Goal: Task Accomplishment & Management: Manage account settings

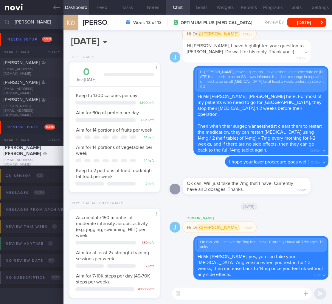
select select "9"
drag, startPoint x: 51, startPoint y: 24, endPoint x: -49, endPoint y: 15, distance: 99.9
click at [0, 15] on html "You are offline! Some functionality will be unavailable Patients New Users Coac…" at bounding box center [166, 152] width 332 height 304
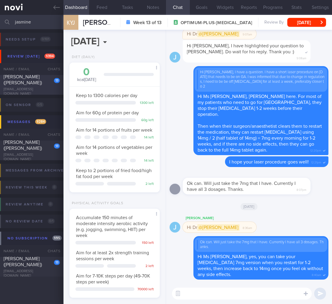
type input "jasmine"
click at [30, 79] on span "[PERSON_NAME] ([PERSON_NAME])" at bounding box center [23, 79] width 38 height 11
type input "[MEDICAL_DATA] for [MEDICAL_DATA] [DATE] + RT"
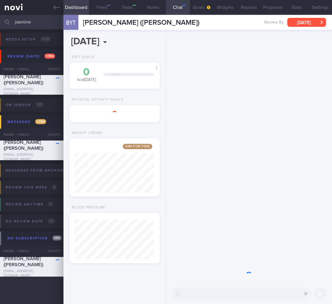
click at [296, 22] on button "[DATE]" at bounding box center [306, 22] width 39 height 9
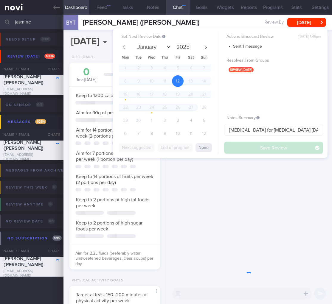
scroll to position [46, 75]
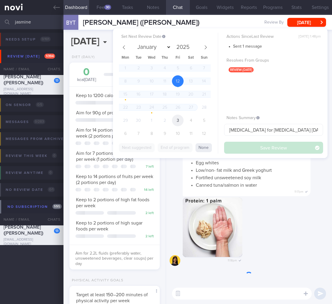
click at [177, 120] on span "3" at bounding box center [178, 121] width 12 height 12
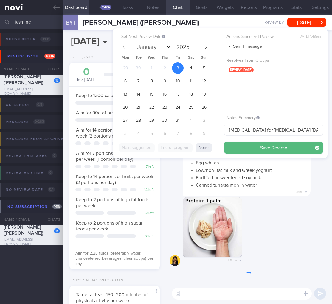
select select "9"
click at [177, 120] on span "31" at bounding box center [178, 121] width 12 height 12
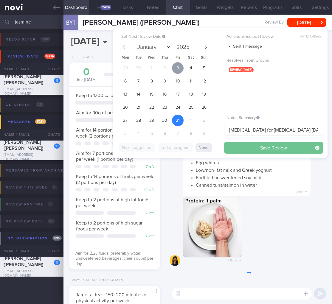
click at [178, 70] on span "3" at bounding box center [178, 68] width 12 height 12
click at [289, 149] on button "Save Review" at bounding box center [273, 148] width 99 height 12
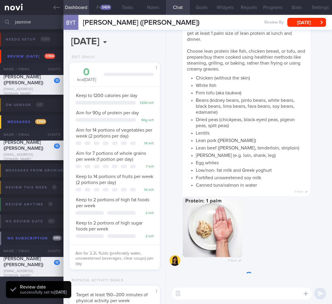
scroll to position [0, 0]
click at [95, 222] on span "Keep to 2 portions of high sugar foods per week" at bounding box center [109, 226] width 66 height 11
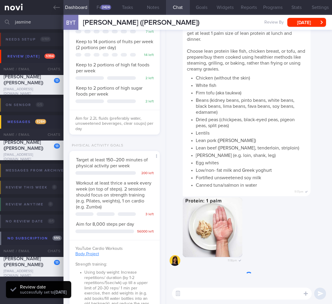
scroll to position [384, 0]
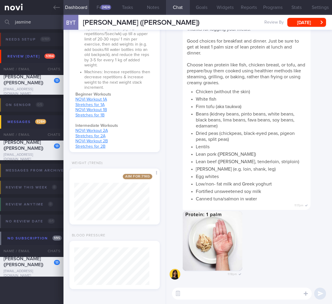
drag, startPoint x: 19, startPoint y: 24, endPoint x: -15, endPoint y: 22, distance: 34.0
click at [0, 22] on html "You are offline! Some functionality will be unavailable Patients New Users Coac…" at bounding box center [166, 152] width 332 height 304
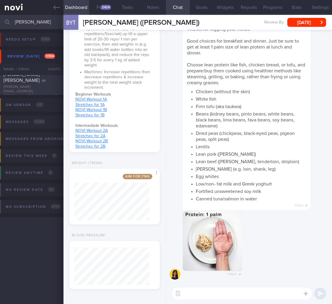
type input "[PERSON_NAME]"
click at [22, 81] on span "[PERSON_NAME] [PERSON_NAME]" at bounding box center [22, 77] width 36 height 11
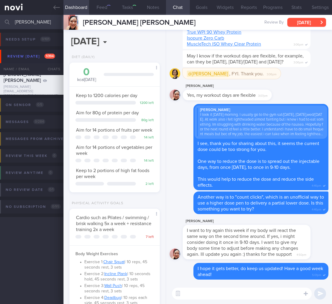
scroll to position [297885, 297847]
click at [305, 24] on button "[DATE]" at bounding box center [306, 22] width 39 height 9
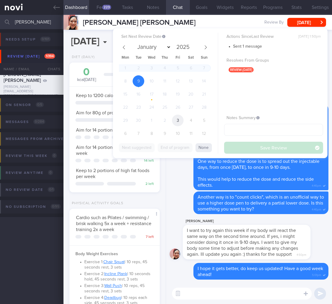
click at [179, 122] on span "3" at bounding box center [178, 121] width 12 height 12
select select "9"
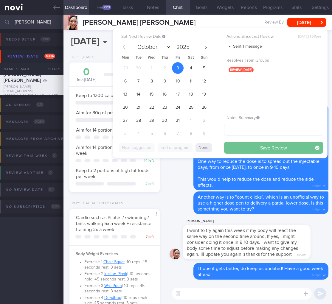
click at [269, 151] on button "Save Review" at bounding box center [273, 148] width 99 height 12
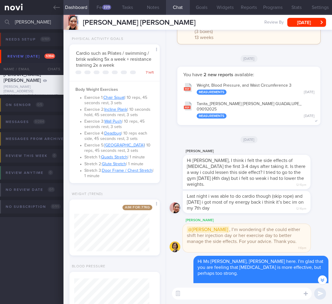
scroll to position [-847, 0]
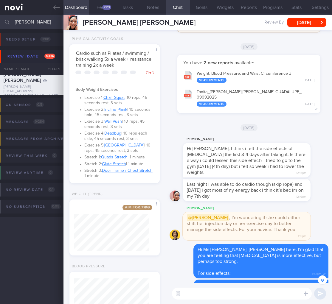
drag, startPoint x: 39, startPoint y: 24, endPoint x: -35, endPoint y: 18, distance: 75.1
click at [0, 18] on html "You are offline! Some functionality will be unavailable Patients New Users Coac…" at bounding box center [166, 152] width 332 height 304
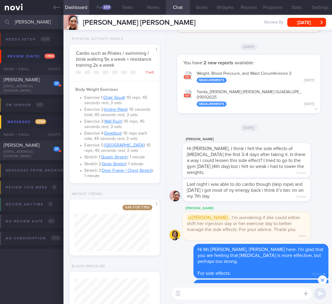
type input "[PERSON_NAME]"
click at [27, 79] on span "[PERSON_NAME]" at bounding box center [22, 79] width 36 height 5
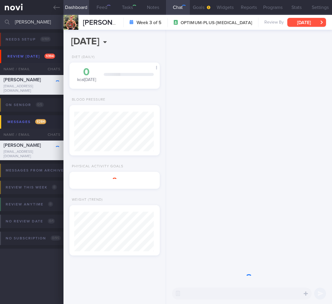
scroll to position [38, 75]
click at [312, 23] on button "[DATE]" at bounding box center [306, 22] width 39 height 9
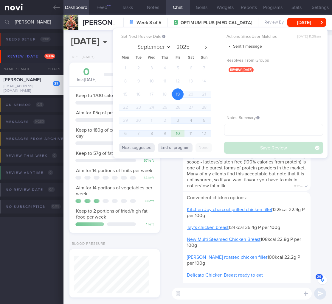
scroll to position [46, 75]
click at [175, 123] on span "3" at bounding box center [178, 121] width 12 height 12
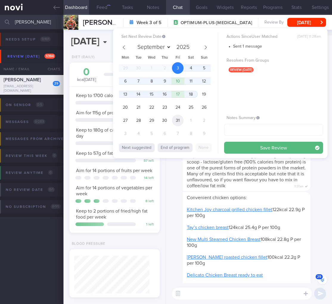
select select "9"
click at [280, 144] on button "Save Review" at bounding box center [273, 148] width 99 height 12
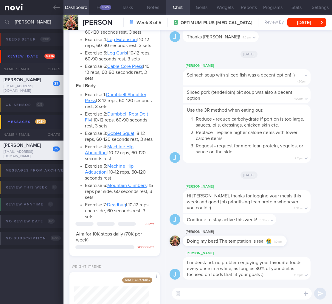
scroll to position [203, 0]
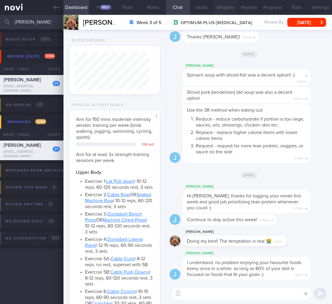
click at [229, 6] on button "Widgets" at bounding box center [225, 7] width 24 height 15
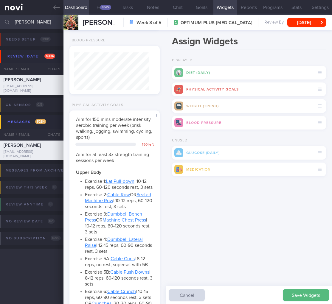
click at [292, 293] on button "Save Widgets" at bounding box center [306, 295] width 46 height 12
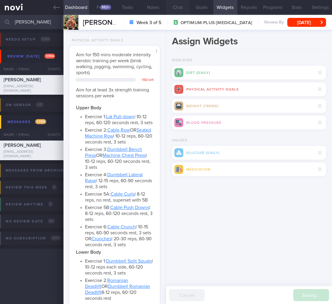
click at [176, 7] on button "Chat" at bounding box center [178, 7] width 24 height 15
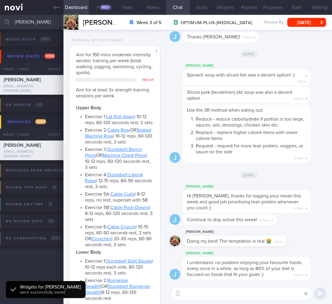
scroll to position [38, 75]
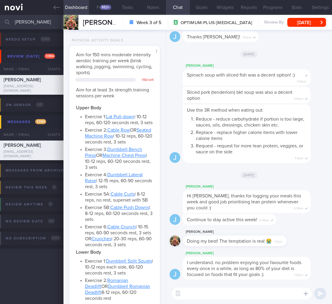
drag, startPoint x: 27, startPoint y: 24, endPoint x: -16, endPoint y: 22, distance: 43.0
click at [0, 22] on html "You are offline! Some functionality will be unavailable Patients New Users Coac…" at bounding box center [166, 152] width 332 height 304
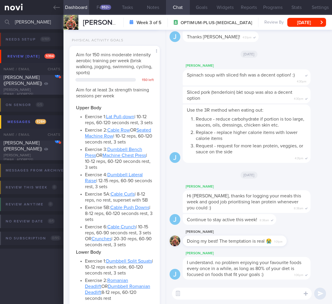
type input "[PERSON_NAME]"
click at [41, 85] on div "[PERSON_NAME] [PERSON_NAME] ([PERSON_NAME])" at bounding box center [31, 78] width 55 height 18
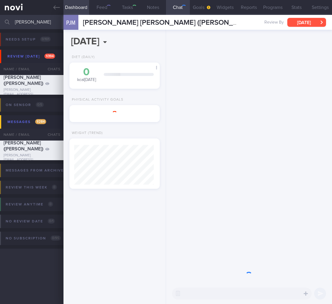
scroll to position [40, 80]
click at [312, 21] on button "[DATE]" at bounding box center [306, 22] width 39 height 9
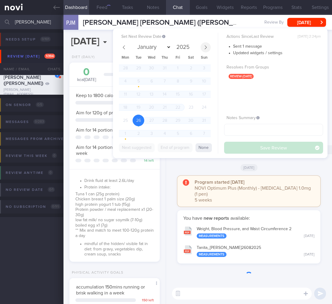
scroll to position [46, 75]
click at [201, 46] on span at bounding box center [206, 47] width 10 height 10
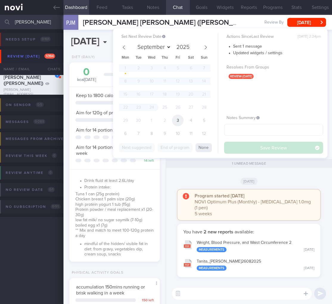
click at [177, 118] on span "3" at bounding box center [178, 121] width 12 height 12
select select "9"
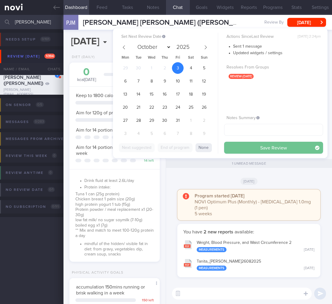
click at [267, 151] on button "Save Review" at bounding box center [273, 148] width 99 height 12
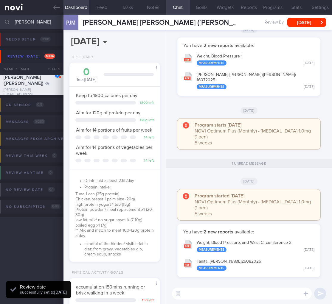
scroll to position [121, 0]
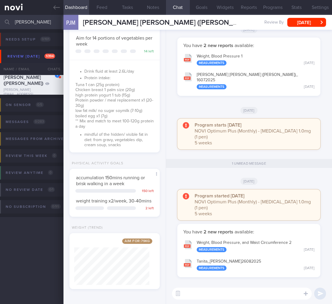
click at [31, 25] on input "[PERSON_NAME]" at bounding box center [166, 22] width 332 height 14
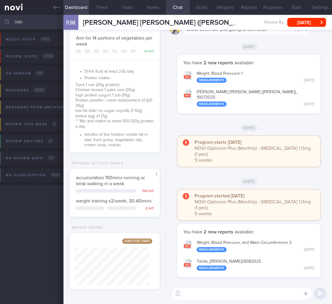
click at [16, 19] on input "irkh" at bounding box center [166, 22] width 332 height 14
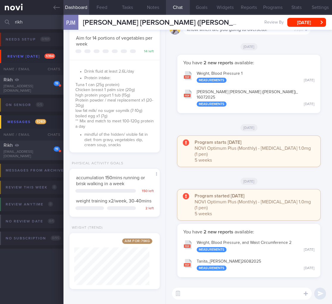
type input "rikh"
click at [14, 80] on div "Rikh" at bounding box center [31, 80] width 55 height 6
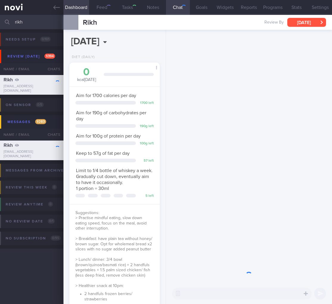
click at [302, 24] on button "[DATE]" at bounding box center [306, 22] width 39 height 9
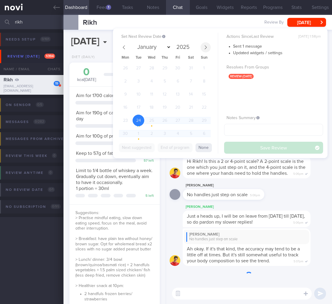
scroll to position [46, 75]
click at [206, 51] on span at bounding box center [206, 47] width 10 height 10
click at [206, 49] on icon at bounding box center [205, 47] width 4 height 4
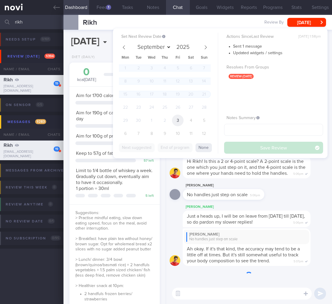
drag, startPoint x: 206, startPoint y: 49, endPoint x: 179, endPoint y: 119, distance: 74.8
click at [181, 121] on div "January February March April May June July August September October November [D…" at bounding box center [165, 91] width 92 height 99
click at [178, 119] on span "3" at bounding box center [178, 121] width 12 height 12
select select "9"
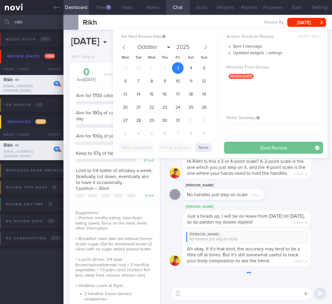
click at [258, 144] on button "Save Review" at bounding box center [273, 148] width 99 height 12
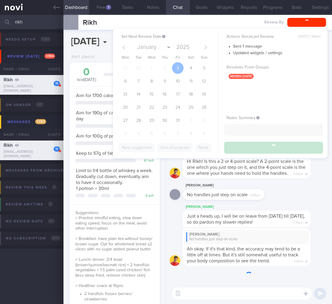
click at [267, 188] on div "[PERSON_NAME]" at bounding box center [233, 185] width 100 height 7
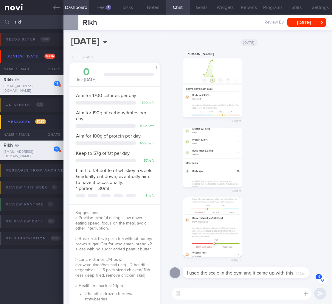
scroll to position [-68, 0]
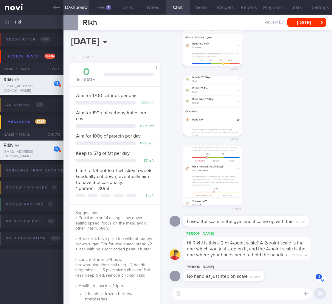
click at [200, 149] on button "button" at bounding box center [213, 176] width 60 height 60
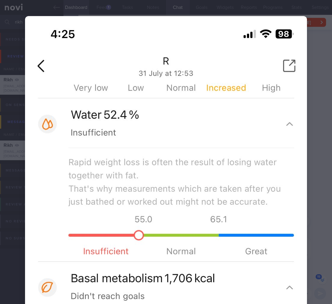
scroll to position [12, 0]
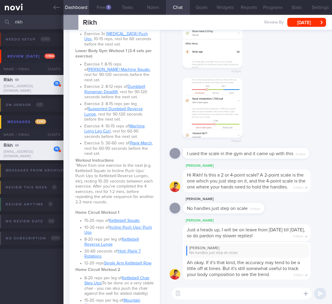
scroll to position [638, 0]
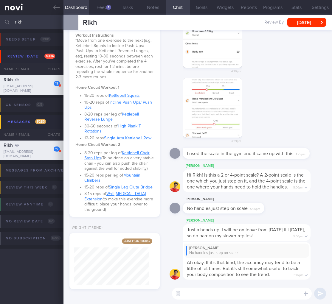
drag, startPoint x: 26, startPoint y: 21, endPoint x: -32, endPoint y: 20, distance: 57.8
click at [0, 20] on html "You are offline! Some functionality will be unavailable Patients New Users Coac…" at bounding box center [166, 152] width 332 height 304
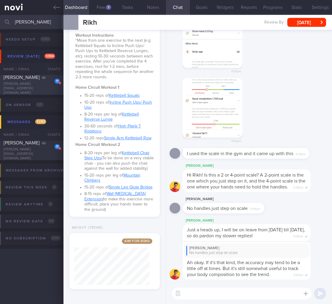
type input "[PERSON_NAME]"
click at [46, 89] on div "11 Cheryl Ganesan-Lim [EMAIL_ADDRESS][DOMAIN_NAME]" at bounding box center [31, 84] width 63 height 21
click at [50, 83] on div "11" at bounding box center [52, 78] width 13 height 9
select select "6"
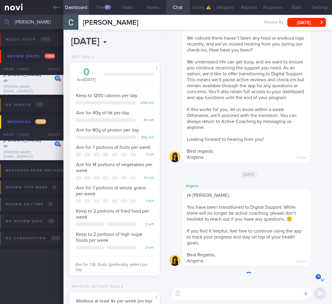
scroll to position [-187, 0]
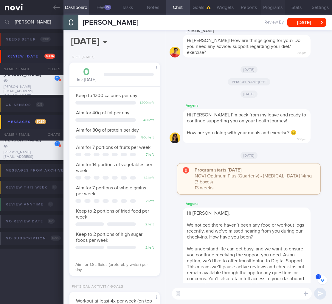
click at [262, 6] on button "Programs" at bounding box center [273, 7] width 24 height 15
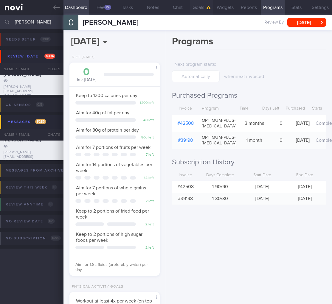
click at [176, 7] on button "Chat" at bounding box center [178, 7] width 24 height 15
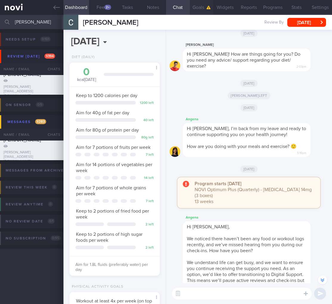
scroll to position [-173, 0]
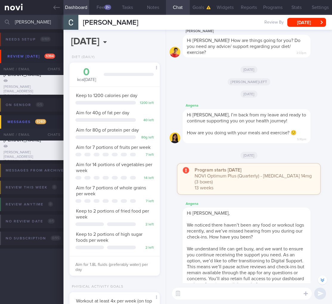
drag, startPoint x: 28, startPoint y: 21, endPoint x: -11, endPoint y: 19, distance: 38.8
click at [0, 19] on html "You are offline! Some functionality will be unavailable Patients New Users Coac…" at bounding box center [166, 152] width 332 height 304
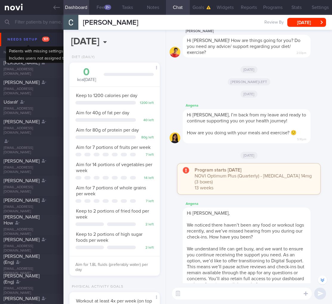
click at [40, 40] on div "Needs setup 101" at bounding box center [28, 39] width 45 height 8
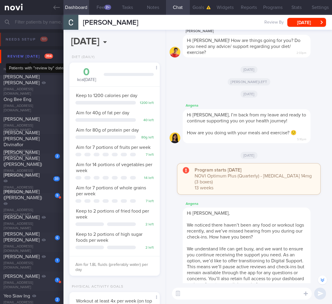
click at [34, 57] on div "Review [DATE] 394" at bounding box center [30, 56] width 49 height 8
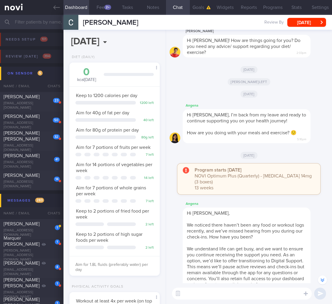
click at [39, 68] on button "On sensor 5" at bounding box center [167, 73] width 334 height 13
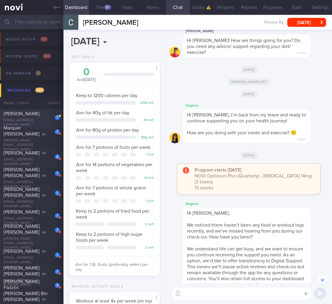
click at [52, 114] on div "1" at bounding box center [53, 115] width 13 height 9
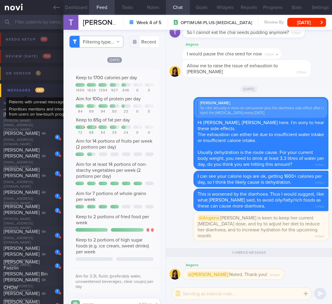
click at [38, 91] on span "282" at bounding box center [39, 90] width 9 height 5
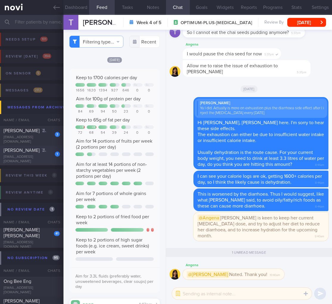
click at [36, 153] on div "[PERSON_NAME]" at bounding box center [31, 150] width 55 height 6
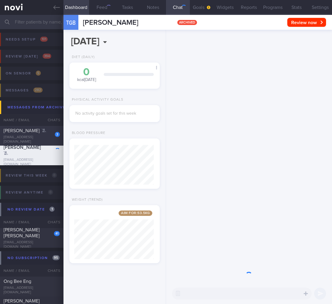
scroll to position [40, 80]
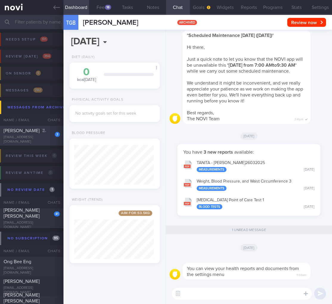
click at [43, 136] on div "3 [PERSON_NAME] [EMAIL_ADDRESS][DOMAIN_NAME]" at bounding box center [31, 136] width 63 height 16
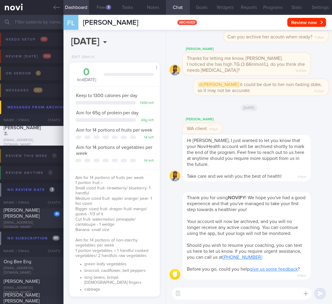
scroll to position [39, 77]
click at [37, 213] on span "[PERSON_NAME] [PERSON_NAME]" at bounding box center [22, 213] width 36 height 11
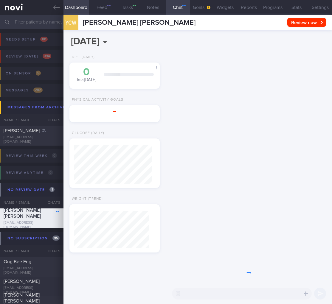
select select "9"
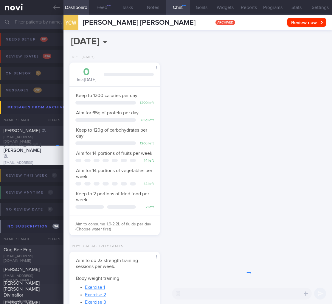
scroll to position [46, 75]
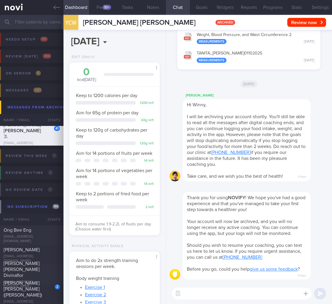
click at [44, 19] on input "text" at bounding box center [166, 22] width 332 height 14
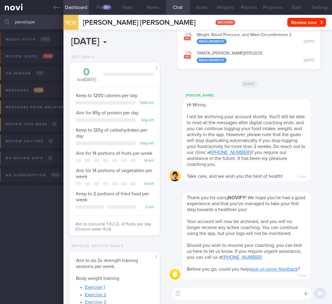
type input "penelope"
click at [45, 55] on span "1 / 394" at bounding box center [48, 56] width 11 height 5
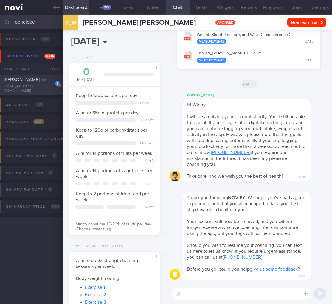
click at [42, 81] on div "[PERSON_NAME]" at bounding box center [31, 80] width 55 height 6
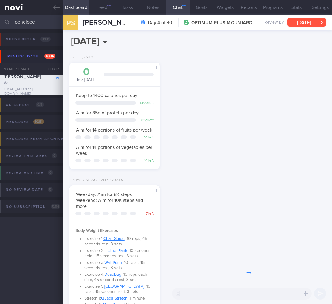
click at [304, 24] on button "[DATE]" at bounding box center [306, 22] width 39 height 9
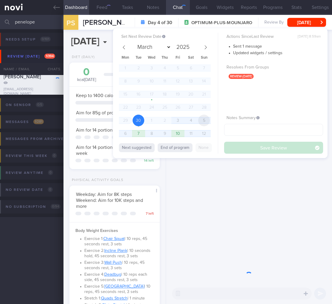
scroll to position [46, 75]
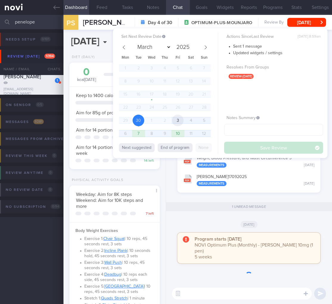
drag, startPoint x: 174, startPoint y: 123, endPoint x: 222, endPoint y: 131, distance: 48.4
click at [174, 123] on span "3" at bounding box center [178, 121] width 12 height 12
select select "9"
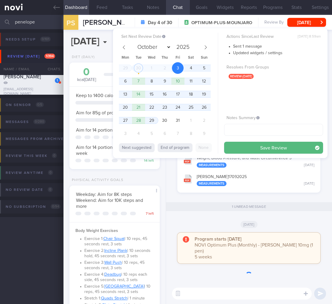
click at [266, 148] on button "Save Review" at bounding box center [273, 148] width 99 height 12
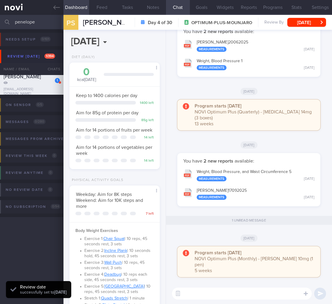
scroll to position [183, 0]
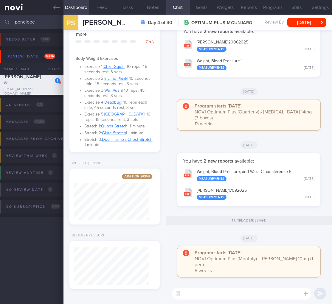
drag, startPoint x: 42, startPoint y: 22, endPoint x: -29, endPoint y: 19, distance: 71.0
click at [0, 19] on html "You are offline! Some functionality will be unavailable Patients New Users Coac…" at bounding box center [166, 152] width 332 height 304
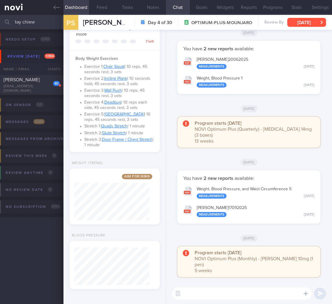
type input "tay chiew"
click at [49, 80] on div "40" at bounding box center [52, 81] width 15 height 9
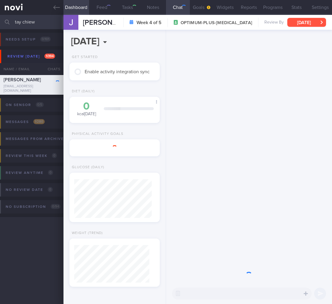
click at [312, 22] on button "[DATE]" at bounding box center [306, 22] width 39 height 9
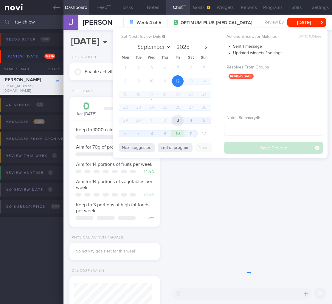
scroll to position [39, 77]
click at [177, 121] on span "3" at bounding box center [178, 121] width 12 height 12
select select "9"
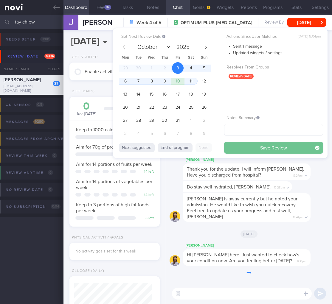
click at [265, 148] on button "Save Review" at bounding box center [273, 148] width 99 height 12
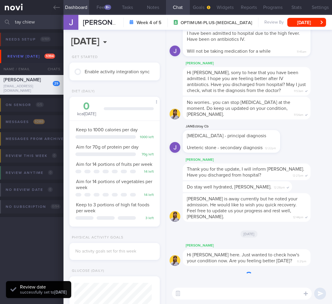
click at [259, 203] on span "[PERSON_NAME] is away currently but he noted your admission. He would like to w…" at bounding box center [242, 208] width 111 height 23
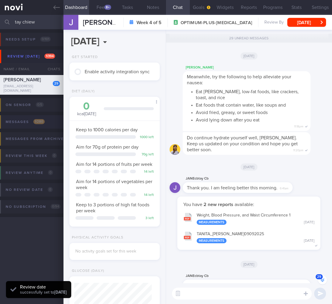
scroll to position [-986, 0]
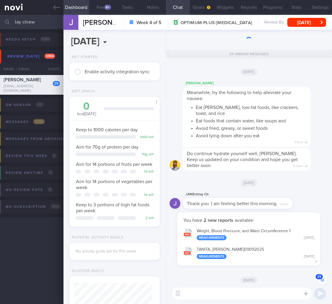
drag, startPoint x: 40, startPoint y: 24, endPoint x: -30, endPoint y: 20, distance: 70.2
click at [0, 20] on html "You are offline! Some functionality will be unavailable Patients New Users Coac…" at bounding box center [166, 152] width 332 height 304
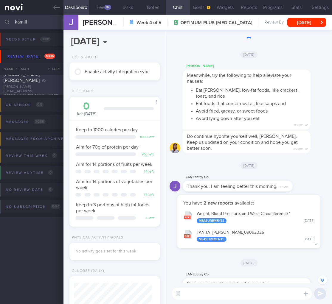
type input "kamill"
click at [38, 89] on div "[PERSON_NAME] Eloisa Guadalupe [EMAIL_ADDRESS][PERSON_NAME][DOMAIN_NAME]" at bounding box center [31, 85] width 63 height 27
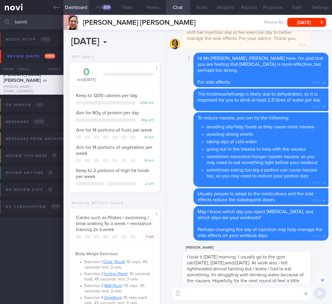
scroll to position [-785, 0]
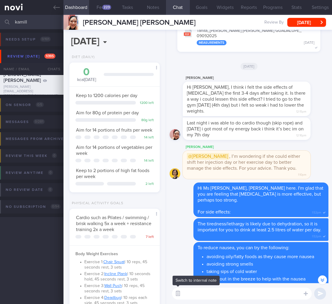
click at [177, 294] on button "button" at bounding box center [177, 293] width 11 height 11
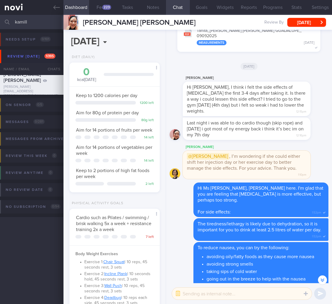
click at [198, 293] on textarea at bounding box center [242, 294] width 140 height 12
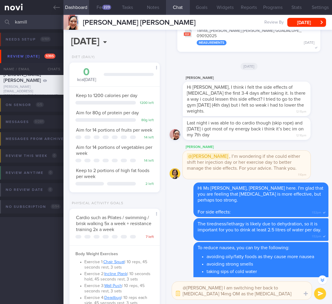
scroll to position [-797, 0]
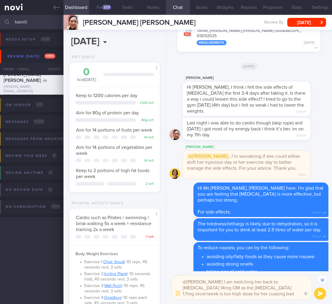
type textarea "@[PERSON_NAME] I am switching her back to [MEDICAL_DATA] 14mg OM as the [MEDICA…"
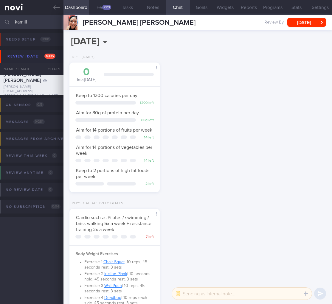
scroll to position [0, 0]
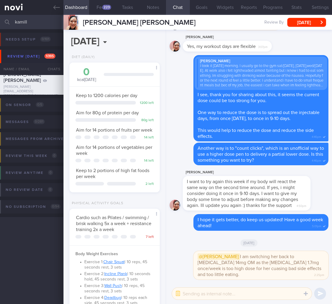
drag, startPoint x: 35, startPoint y: 23, endPoint x: -49, endPoint y: 20, distance: 84.6
click at [0, 20] on html "You are offline! Some functionality will be unavailable Patients New Users Coac…" at bounding box center [166, 152] width 332 height 304
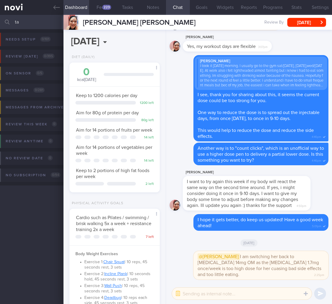
type input "t"
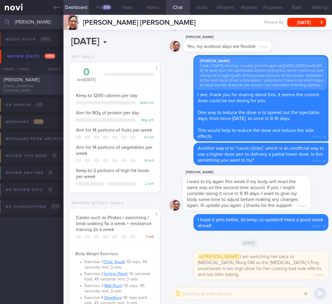
click at [35, 89] on div "[EMAIL_ADDRESS][DOMAIN_NAME]" at bounding box center [32, 88] width 56 height 9
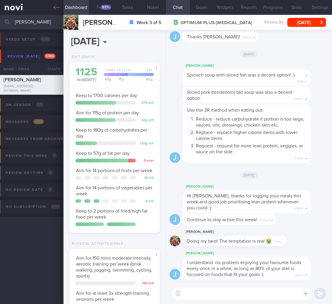
click at [26, 25] on input "[PERSON_NAME]" at bounding box center [166, 22] width 332 height 14
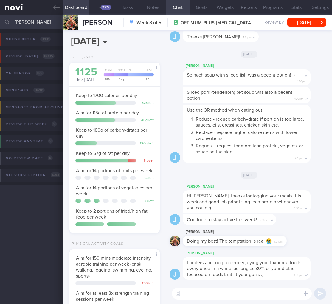
drag, startPoint x: 41, startPoint y: 23, endPoint x: -59, endPoint y: 23, distance: 99.8
click at [0, 23] on html "You are offline! Some functionality will be unavailable Patients New Users Coac…" at bounding box center [166, 152] width 332 height 304
click at [33, 21] on input "tay hciew" at bounding box center [166, 22] width 332 height 14
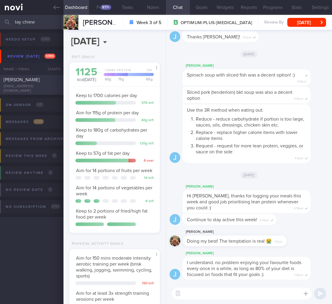
type input "tay chiew"
click at [23, 87] on div "[EMAIL_ADDRESS][DOMAIN_NAME]" at bounding box center [32, 88] width 56 height 9
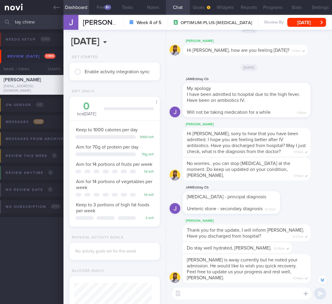
scroll to position [115, 0]
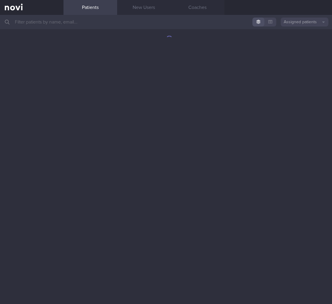
click at [304, 21] on button "Assigned patients" at bounding box center [305, 22] width 48 height 9
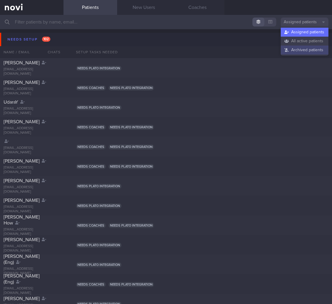
click at [303, 49] on button "Archived patients" at bounding box center [305, 50] width 48 height 9
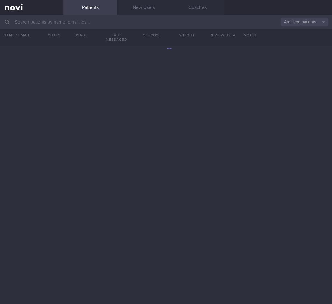
click at [63, 20] on input "text" at bounding box center [166, 22] width 332 height 14
type input "cheryl lee"
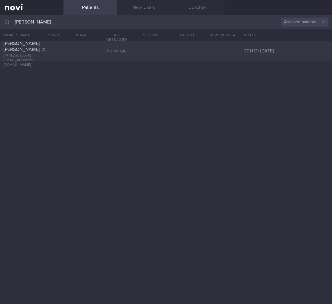
click at [269, 53] on div "TCU Dr 18/10/24" at bounding box center [286, 51] width 92 height 6
select select "9"
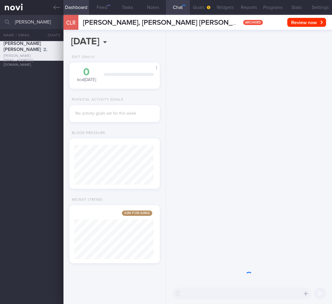
scroll to position [48, 80]
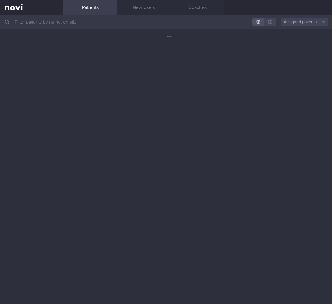
click at [109, 21] on input "text" at bounding box center [166, 22] width 332 height 14
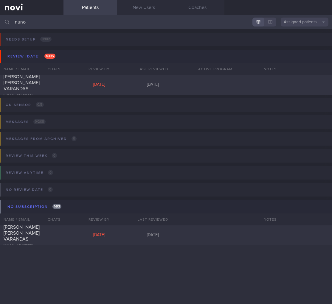
type input "nuno"
click at [101, 83] on div "[DATE]" at bounding box center [99, 84] width 54 height 5
select select "9"
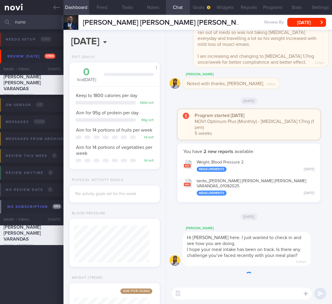
scroll to position [46, 75]
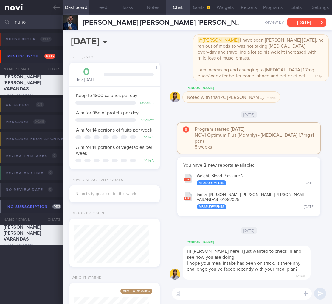
click at [301, 23] on button "[DATE]" at bounding box center [306, 22] width 39 height 9
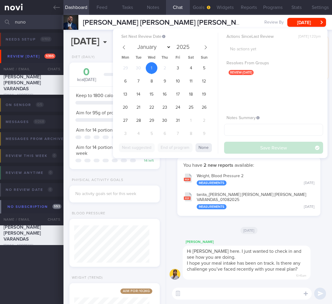
click at [169, 69] on div "29 30 1 2 3 4 5 6 7 8 9 10 11 12 13 14 15 16 17 18 19 20 21 22 23 24 25 26 27 2…" at bounding box center [165, 101] width 92 height 79
click at [173, 68] on span "3" at bounding box center [178, 68] width 12 height 12
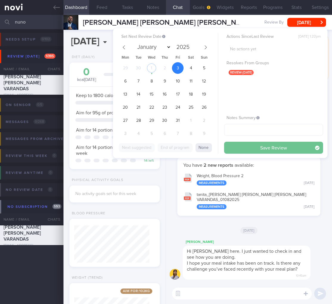
click at [279, 144] on button "Save Review" at bounding box center [273, 148] width 99 height 12
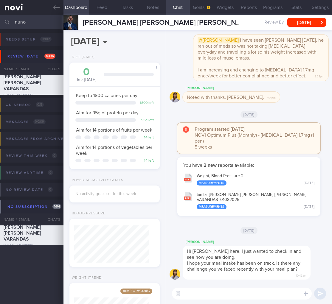
drag, startPoint x: 38, startPoint y: 23, endPoint x: 4, endPoint y: 22, distance: 33.7
click at [4, 22] on div "nuno Assigned patients Assigned patients All active patients Archived patients" at bounding box center [166, 22] width 332 height 14
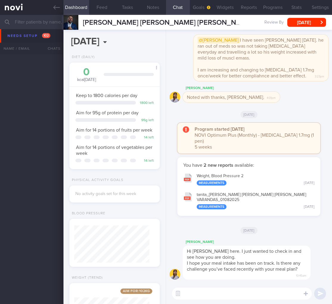
scroll to position [1829, 0]
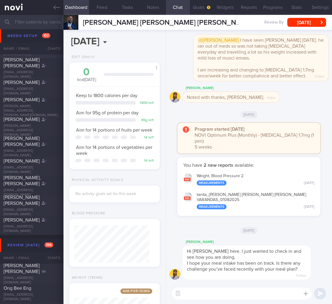
click at [40, 39] on div "LOH BOON HUI lohboonhui@outlook.com Needs coaches" at bounding box center [166, 48] width 332 height 20
click at [60, 10] on link at bounding box center [31, 7] width 63 height 15
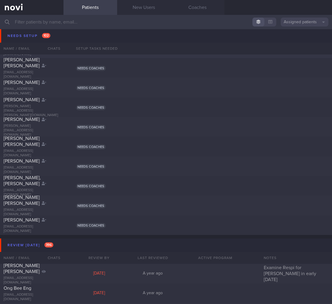
click at [59, 38] on div "LOH BOON HUI lohboonhui@outlook.com Needs coaches" at bounding box center [166, 48] width 332 height 20
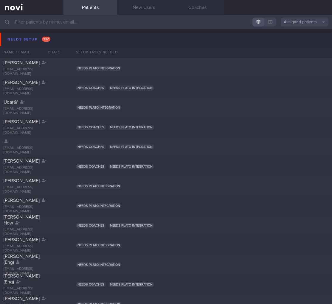
click at [59, 39] on button "Needs setup 102" at bounding box center [167, 39] width 334 height 13
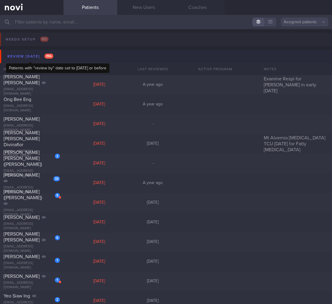
click at [50, 56] on span "396" at bounding box center [48, 56] width 9 height 5
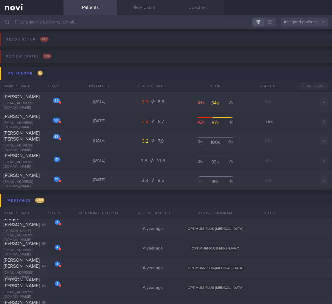
click at [63, 74] on button "On sensor 5" at bounding box center [167, 73] width 334 height 13
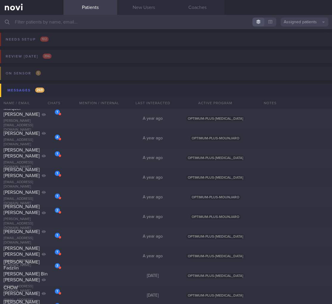
click at [81, 92] on button "Messages 269" at bounding box center [167, 90] width 334 height 13
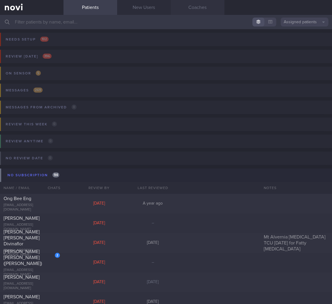
click at [208, 7] on link "Coaches" at bounding box center [198, 7] width 54 height 15
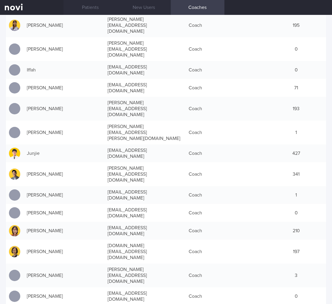
scroll to position [176, 0]
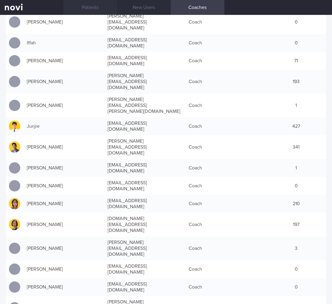
click at [95, 11] on link "Patients" at bounding box center [90, 7] width 54 height 15
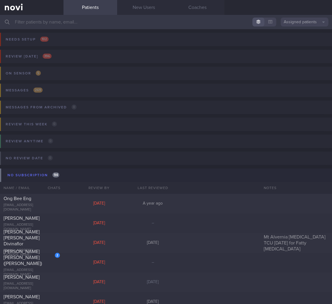
click at [82, 18] on input "text" at bounding box center [166, 22] width 332 height 14
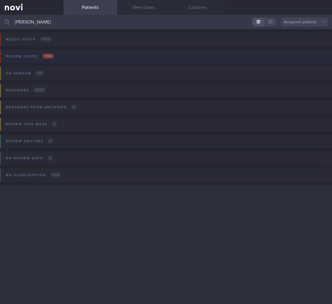
type input "[PERSON_NAME]"
click at [57, 58] on button "Review today 1 / 396" at bounding box center [165, 58] width 334 height 17
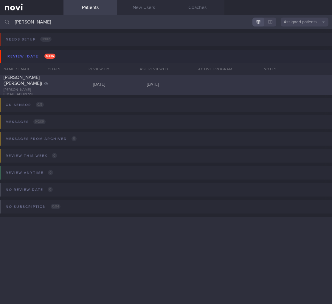
click at [57, 72] on div at bounding box center [53, 70] width 13 height 3
select select "9"
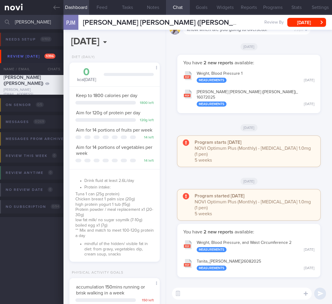
scroll to position [46, 75]
